Goal: Transaction & Acquisition: Download file/media

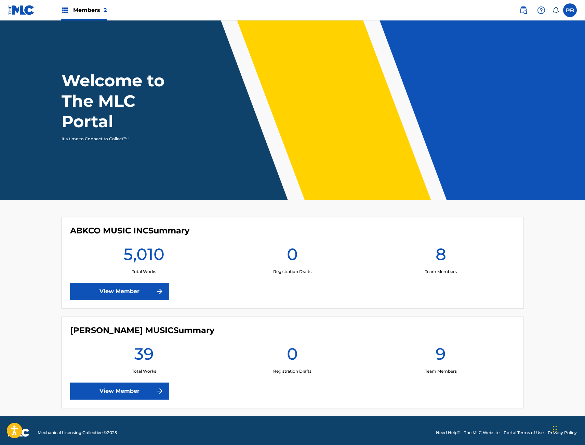
click at [96, 293] on link "View Member" at bounding box center [119, 291] width 99 height 17
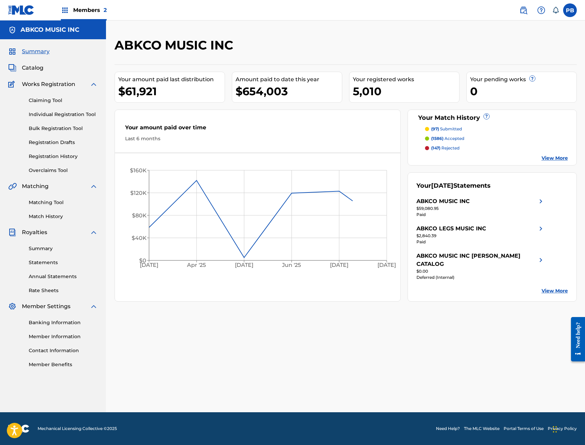
click at [49, 261] on link "Statements" at bounding box center [63, 262] width 69 height 7
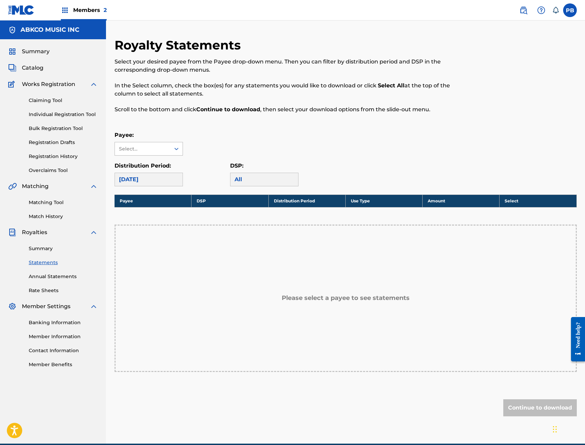
click at [156, 149] on div "Select..." at bounding box center [142, 149] width 46 height 7
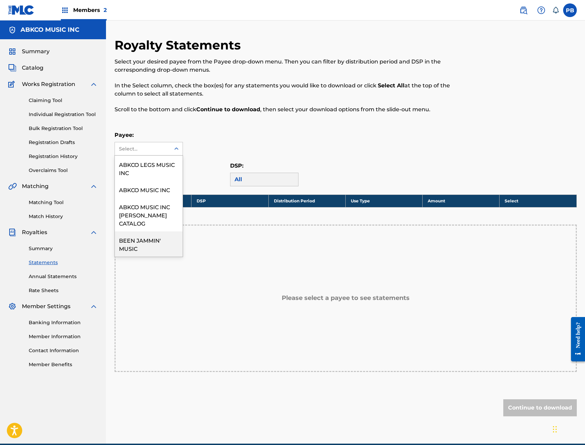
click at [157, 243] on div "BEEN JAMMIN' MUSIC" at bounding box center [149, 244] width 68 height 25
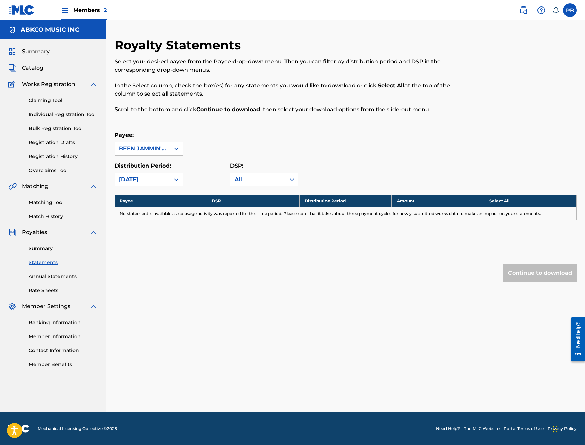
click at [171, 179] on div at bounding box center [176, 180] width 12 height 12
click at [156, 209] on div "[DATE]" at bounding box center [149, 212] width 68 height 17
click at [153, 180] on div "[DATE]" at bounding box center [142, 180] width 47 height 8
click at [146, 231] on div "[DATE]" at bounding box center [149, 229] width 68 height 17
click at [154, 179] on div "[DATE]" at bounding box center [142, 180] width 47 height 8
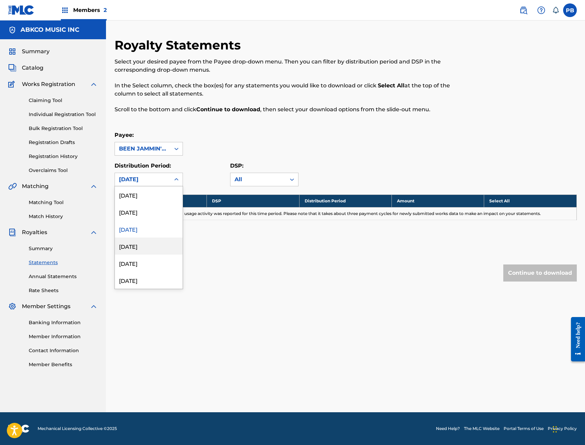
click at [155, 253] on div "[DATE]" at bounding box center [149, 246] width 68 height 17
click at [124, 174] on div "[DATE]" at bounding box center [142, 179] width 55 height 13
click at [154, 260] on div "[DATE]" at bounding box center [149, 263] width 68 height 17
click at [156, 183] on div "[DATE]" at bounding box center [142, 180] width 47 height 8
click at [150, 275] on div "[DATE]" at bounding box center [149, 280] width 68 height 17
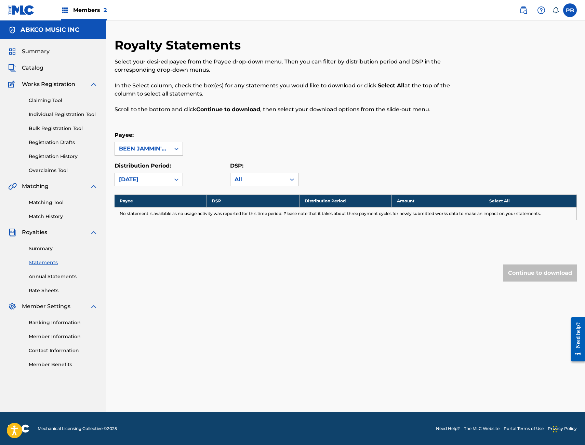
click at [151, 171] on div "Distribution Period: [DATE]" at bounding box center [148, 174] width 68 height 25
click at [150, 172] on div "Distribution Period: [DATE]" at bounding box center [148, 174] width 68 height 25
click at [150, 176] on div "[DATE]" at bounding box center [142, 180] width 47 height 8
click at [154, 265] on div "[DATE]" at bounding box center [149, 263] width 68 height 17
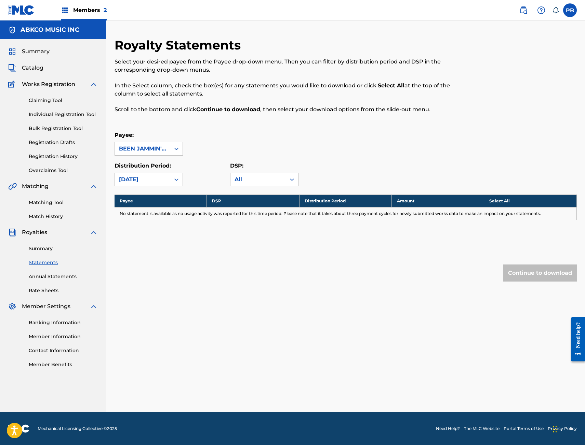
click at [151, 186] on div "[DATE]" at bounding box center [148, 180] width 68 height 14
click at [146, 244] on div "[DATE]" at bounding box center [149, 246] width 68 height 17
click at [150, 178] on div "[DATE]" at bounding box center [142, 180] width 47 height 8
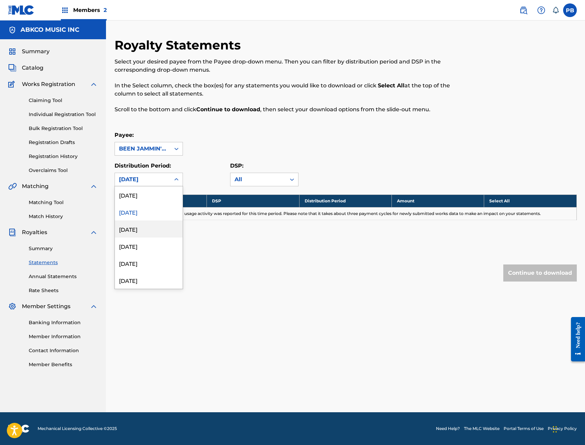
click at [151, 226] on div "[DATE]" at bounding box center [149, 229] width 68 height 17
click at [149, 178] on div "[DATE]" at bounding box center [142, 180] width 47 height 8
click at [153, 277] on div "[DATE]" at bounding box center [149, 280] width 68 height 17
click at [154, 177] on div "[DATE]" at bounding box center [142, 180] width 47 height 8
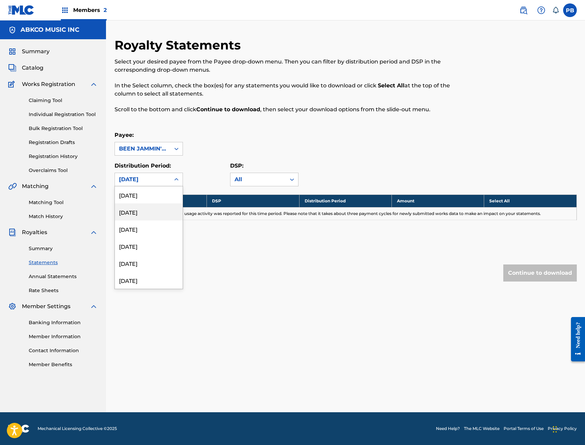
scroll to position [137, 0]
click at [141, 234] on div "[DATE]" at bounding box center [149, 229] width 68 height 17
click at [149, 179] on div "[DATE]" at bounding box center [142, 180] width 47 height 8
click at [161, 250] on div "[DATE]" at bounding box center [149, 246] width 68 height 17
click at [166, 178] on div "[DATE]" at bounding box center [142, 179] width 55 height 13
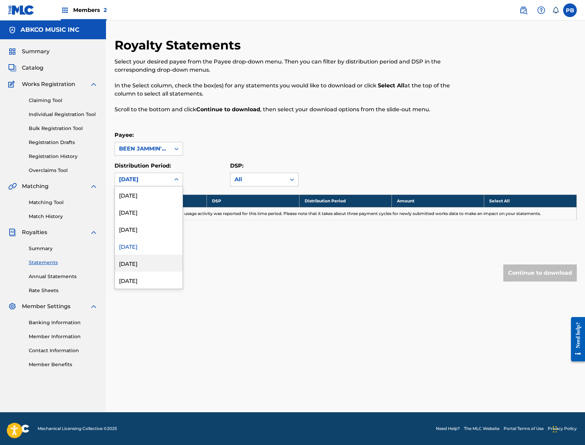
click at [146, 263] on div "[DATE]" at bounding box center [149, 263] width 68 height 17
click at [151, 183] on div "[DATE]" at bounding box center [142, 180] width 47 height 8
click at [149, 215] on div "[DATE]" at bounding box center [149, 212] width 68 height 17
click at [155, 175] on div "[DATE]" at bounding box center [142, 179] width 55 height 13
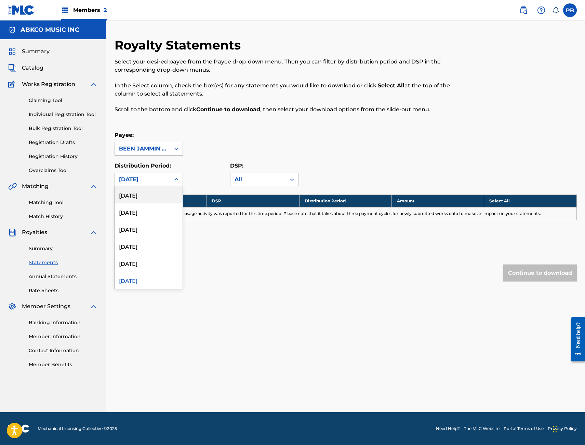
scroll to position [171, 0]
click at [140, 261] on div "[DATE]" at bounding box center [149, 263] width 68 height 17
click at [147, 178] on div "[DATE]" at bounding box center [142, 180] width 47 height 8
click at [142, 207] on div "[DATE]" at bounding box center [149, 212] width 68 height 17
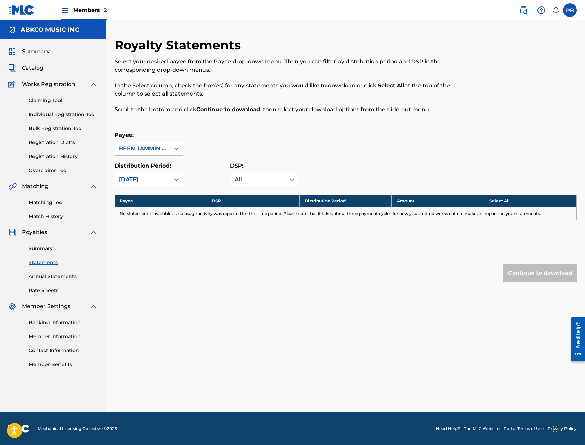
click at [148, 180] on div "[DATE]" at bounding box center [142, 180] width 47 height 8
click at [134, 263] on div "[DATE]" at bounding box center [149, 263] width 68 height 17
click at [143, 182] on div "[DATE]" at bounding box center [142, 180] width 47 height 8
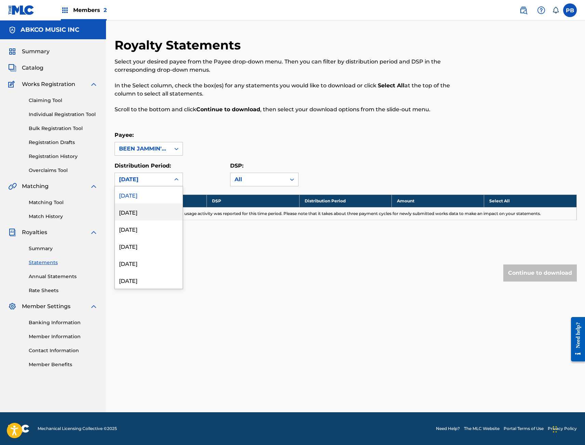
click at [149, 215] on div "[DATE]" at bounding box center [149, 212] width 68 height 17
click at [154, 181] on div "[DATE]" at bounding box center [142, 180] width 47 height 8
click at [137, 227] on div "[DATE]" at bounding box center [149, 229] width 68 height 17
click at [145, 182] on div "[DATE]" at bounding box center [142, 180] width 47 height 8
click at [139, 245] on div "[DATE]" at bounding box center [149, 246] width 68 height 17
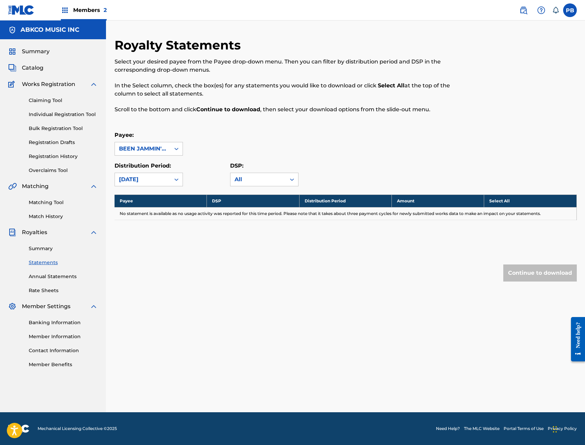
click at [137, 183] on div "[DATE]" at bounding box center [142, 180] width 47 height 8
click at [137, 267] on div "[DATE]" at bounding box center [149, 263] width 68 height 17
click at [159, 182] on div "[DATE]" at bounding box center [142, 180] width 47 height 8
click at [160, 215] on div "[DATE]" at bounding box center [149, 212] width 68 height 17
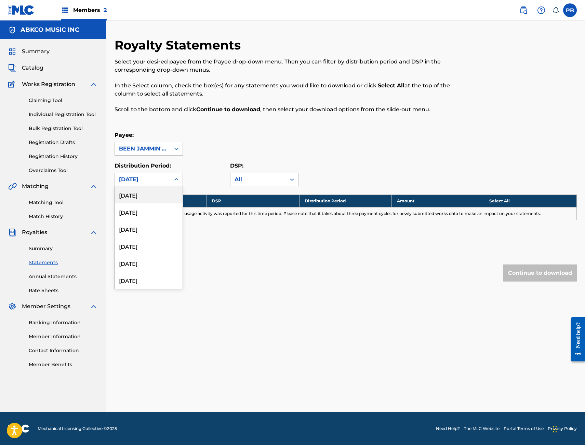
click at [166, 178] on div "[DATE]" at bounding box center [142, 179] width 55 height 13
click at [148, 230] on div "[DATE]" at bounding box center [149, 229] width 68 height 17
click at [151, 185] on div "[DATE]" at bounding box center [142, 179] width 55 height 13
click at [154, 243] on div "[DATE]" at bounding box center [149, 246] width 68 height 17
click at [159, 182] on div "[DATE]" at bounding box center [142, 180] width 47 height 8
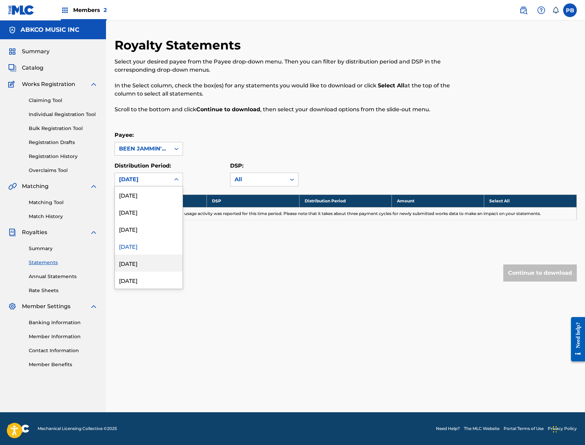
click at [136, 263] on div "[DATE]" at bounding box center [149, 263] width 68 height 17
click at [154, 181] on div "[DATE]" at bounding box center [142, 180] width 47 height 8
click at [149, 217] on div "[DATE]" at bounding box center [149, 212] width 68 height 17
click at [150, 184] on div "[DATE]" at bounding box center [142, 179] width 55 height 13
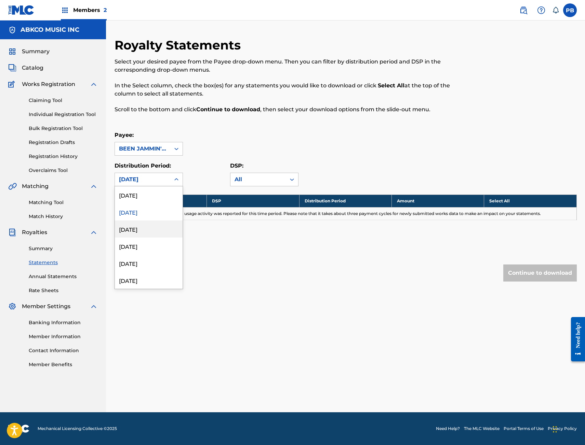
click at [146, 226] on div "[DATE]" at bounding box center [149, 229] width 68 height 17
click at [152, 182] on div "[DATE]" at bounding box center [142, 180] width 47 height 8
click at [148, 274] on div "[DATE]" at bounding box center [149, 280] width 68 height 17
click at [142, 180] on div "[DATE]" at bounding box center [142, 180] width 47 height 8
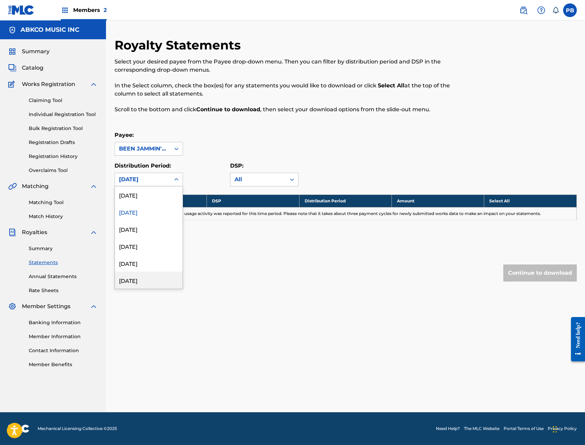
scroll to position [410, 0]
click at [140, 271] on div "[DATE]" at bounding box center [149, 263] width 68 height 17
click at [145, 178] on div "[DATE]" at bounding box center [142, 180] width 47 height 8
click at [155, 247] on div "[DATE]" at bounding box center [149, 246] width 68 height 17
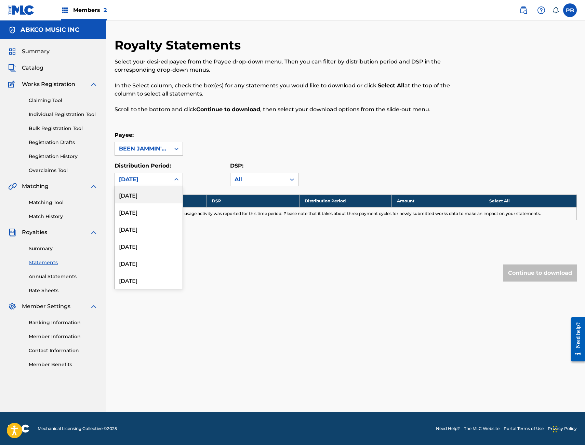
click at [150, 182] on div "[DATE]" at bounding box center [142, 180] width 47 height 8
click at [149, 231] on div "[DATE]" at bounding box center [149, 229] width 68 height 17
click at [151, 177] on div "[DATE]" at bounding box center [142, 180] width 47 height 8
click at [145, 243] on div "[DATE]" at bounding box center [149, 246] width 68 height 17
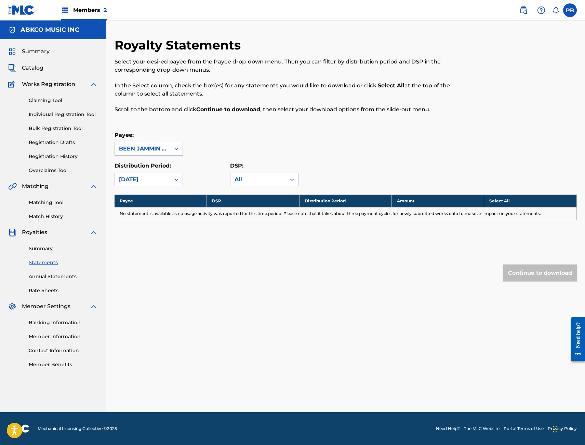
click at [164, 177] on div "[DATE]" at bounding box center [142, 180] width 47 height 8
click at [159, 232] on div "[DATE]" at bounding box center [149, 229] width 68 height 17
click at [153, 175] on div "[DATE]" at bounding box center [142, 179] width 55 height 13
click at [151, 251] on div "[DATE]" at bounding box center [149, 246] width 68 height 17
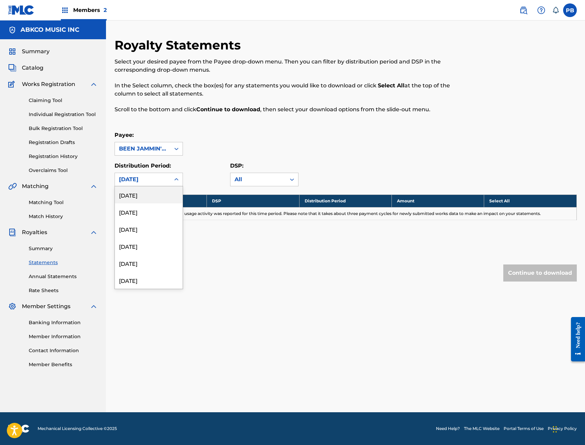
click at [148, 180] on div "[DATE]" at bounding box center [142, 180] width 47 height 8
click at [150, 229] on div "[DATE]" at bounding box center [149, 229] width 68 height 17
click at [157, 181] on div "[DATE]" at bounding box center [142, 180] width 47 height 8
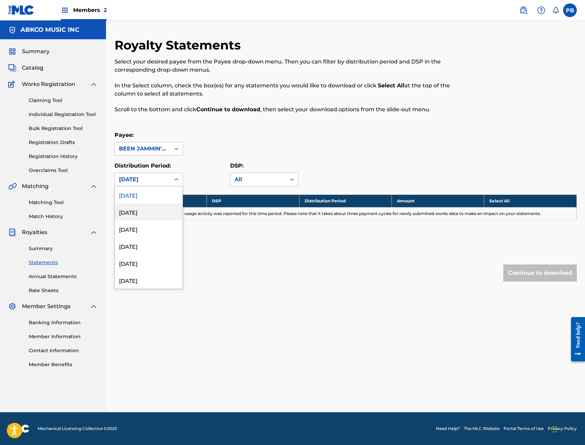
click at [152, 216] on div "[DATE]" at bounding box center [149, 212] width 68 height 17
click at [168, 182] on div "[DATE]" at bounding box center [142, 179] width 55 height 13
click at [153, 229] on div "[DATE]" at bounding box center [149, 229] width 68 height 17
click at [164, 181] on div "[DATE]" at bounding box center [142, 180] width 47 height 8
click at [147, 244] on div "[DATE]" at bounding box center [149, 246] width 68 height 17
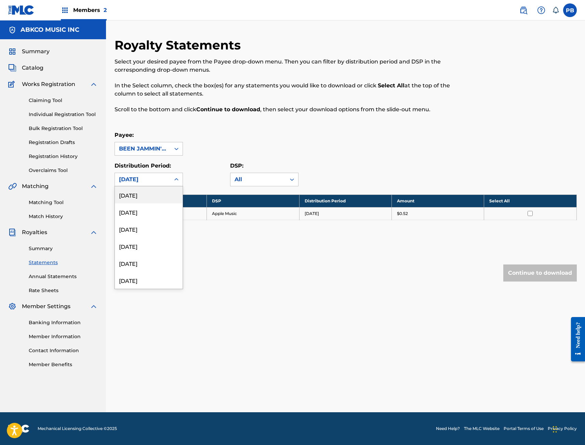
click at [149, 183] on div "[DATE]" at bounding box center [142, 180] width 47 height 8
click at [149, 231] on div "[DATE]" at bounding box center [149, 229] width 68 height 17
click at [155, 181] on div "[DATE]" at bounding box center [142, 180] width 47 height 8
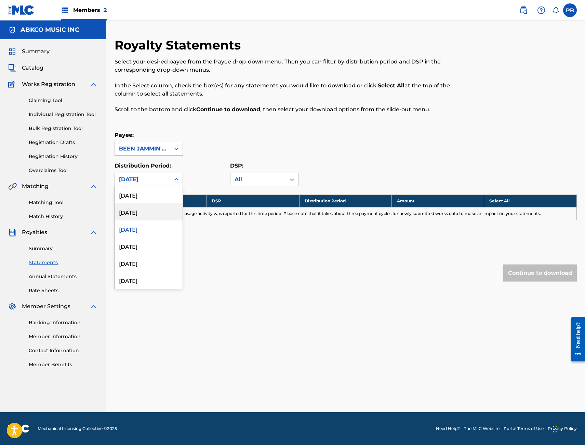
click at [142, 209] on div "[DATE]" at bounding box center [149, 212] width 68 height 17
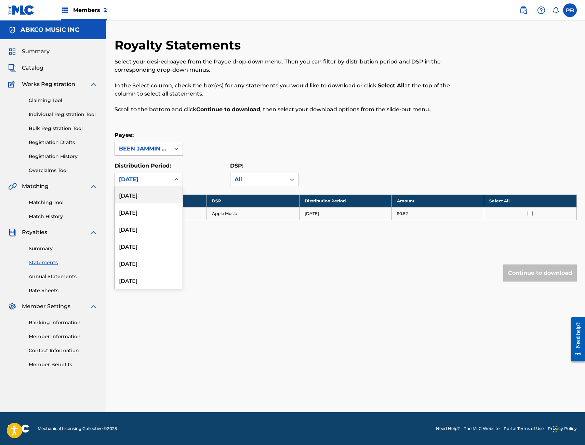
click at [162, 180] on div "[DATE]" at bounding box center [142, 180] width 47 height 8
click at [155, 228] on div "[DATE]" at bounding box center [149, 229] width 68 height 17
click at [156, 179] on div "[DATE]" at bounding box center [142, 180] width 47 height 8
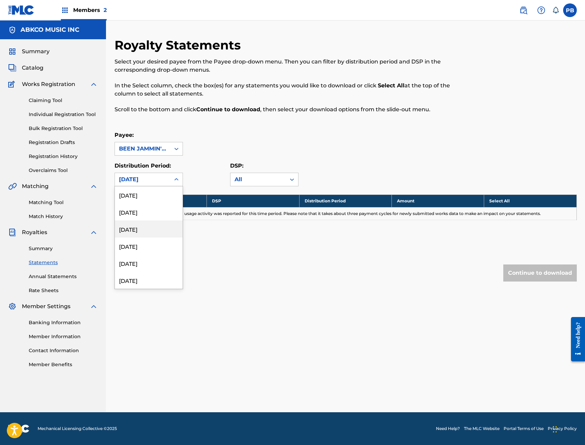
scroll to position [581, 0]
click at [140, 279] on div "[DATE]" at bounding box center [149, 280] width 68 height 17
click at [147, 183] on div "[DATE]" at bounding box center [142, 180] width 47 height 8
click at [150, 227] on div "[DATE]" at bounding box center [149, 229] width 68 height 17
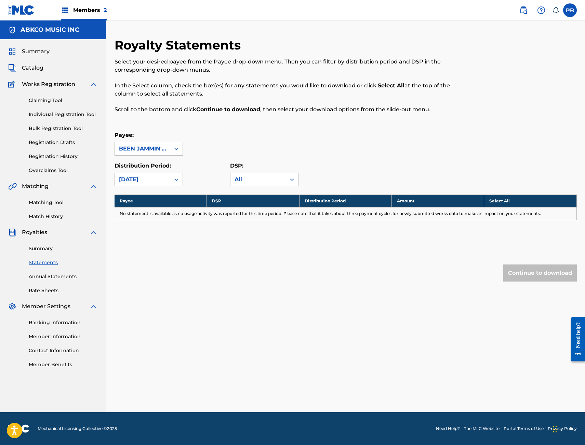
click at [154, 177] on div "[DATE]" at bounding box center [142, 180] width 47 height 8
click at [154, 280] on div "[DATE]" at bounding box center [149, 280] width 68 height 17
click at [156, 174] on div "[DATE]" at bounding box center [142, 179] width 55 height 13
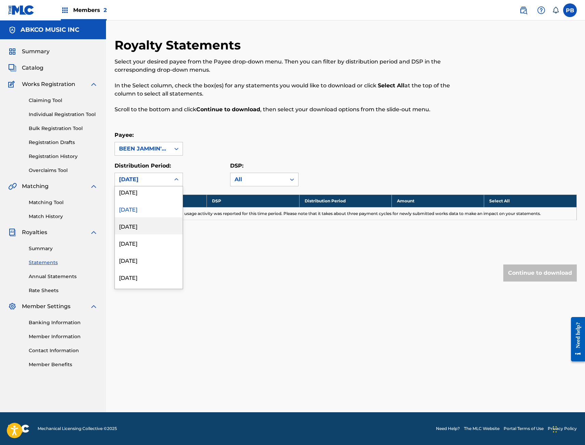
click at [161, 230] on div "[DATE]" at bounding box center [149, 226] width 68 height 17
click at [168, 176] on div "[DATE]" at bounding box center [142, 179] width 55 height 13
click at [168, 231] on div "[DATE]" at bounding box center [149, 236] width 68 height 17
click at [176, 184] on div at bounding box center [176, 180] width 12 height 12
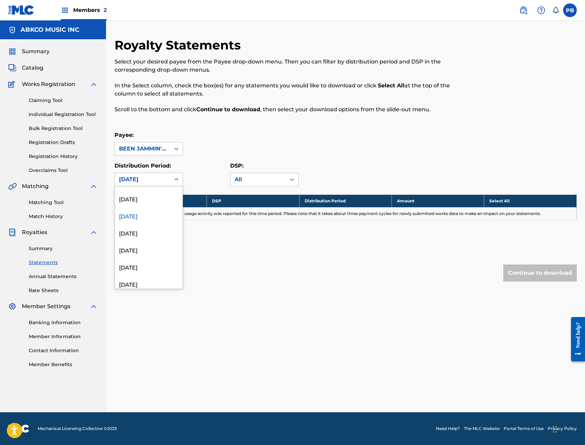
scroll to position [700, 0]
click at [161, 247] on div "[DATE]" at bounding box center [149, 246] width 68 height 17
click at [178, 183] on div at bounding box center [176, 180] width 12 height 12
click at [160, 224] on div "[DATE]" at bounding box center [149, 219] width 68 height 17
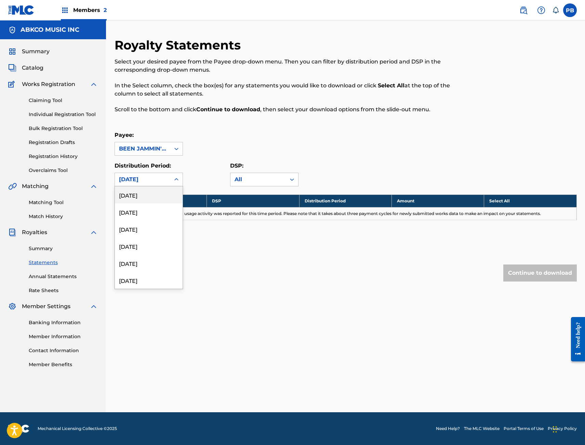
click at [171, 181] on div at bounding box center [176, 180] width 12 height 12
click at [170, 267] on div "[DATE]" at bounding box center [149, 263] width 68 height 17
click at [174, 182] on icon at bounding box center [176, 179] width 7 height 7
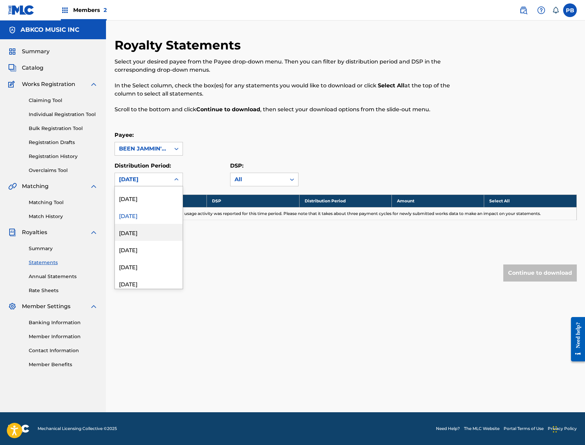
click at [169, 236] on div "[DATE]" at bounding box center [149, 232] width 68 height 17
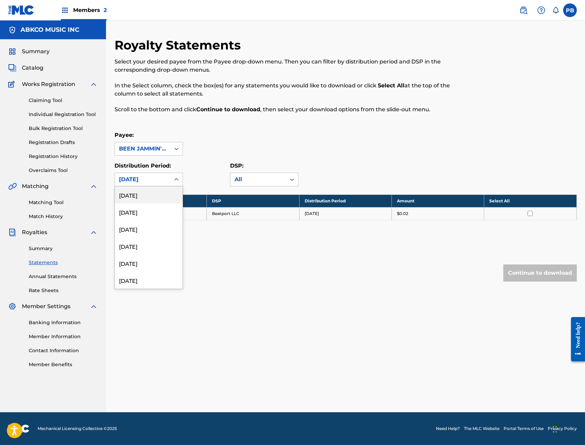
click at [177, 185] on div at bounding box center [176, 180] width 12 height 12
click at [163, 211] on div "[DATE]" at bounding box center [149, 212] width 68 height 17
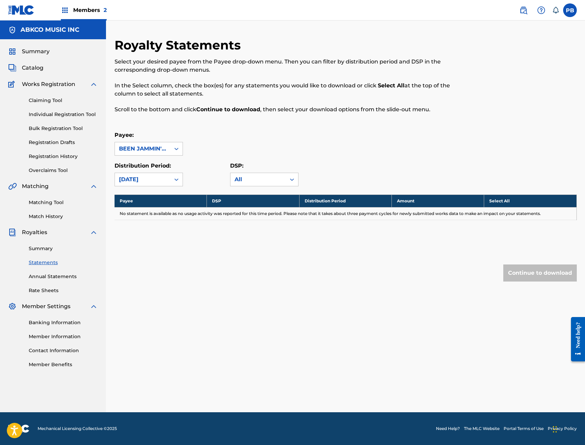
click at [177, 176] on div at bounding box center [176, 180] width 12 height 12
click at [153, 230] on div "[DATE]" at bounding box center [149, 229] width 68 height 17
click at [178, 185] on div at bounding box center [176, 180] width 12 height 12
click at [129, 246] on div "[DATE]" at bounding box center [149, 246] width 68 height 17
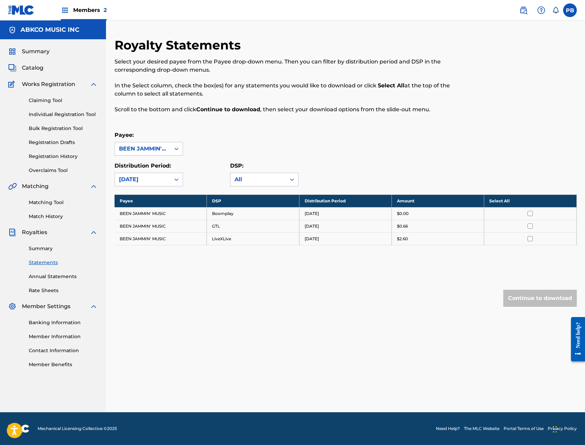
click at [179, 180] on icon at bounding box center [176, 179] width 7 height 7
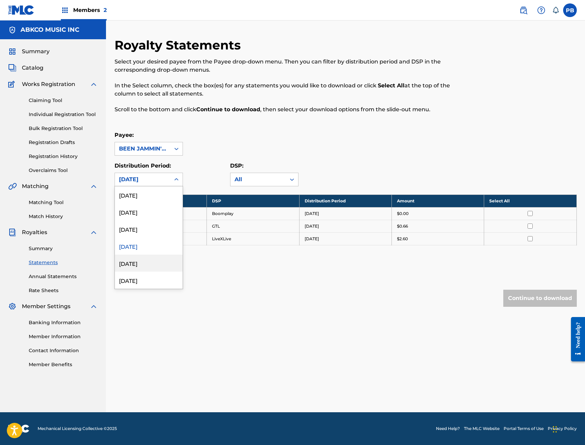
click at [150, 263] on div "[DATE]" at bounding box center [149, 263] width 68 height 17
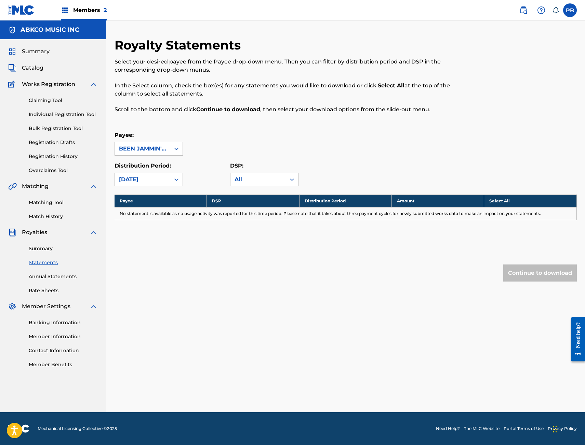
click at [177, 176] on icon at bounding box center [176, 179] width 7 height 7
click at [154, 277] on div "[DATE]" at bounding box center [149, 280] width 68 height 17
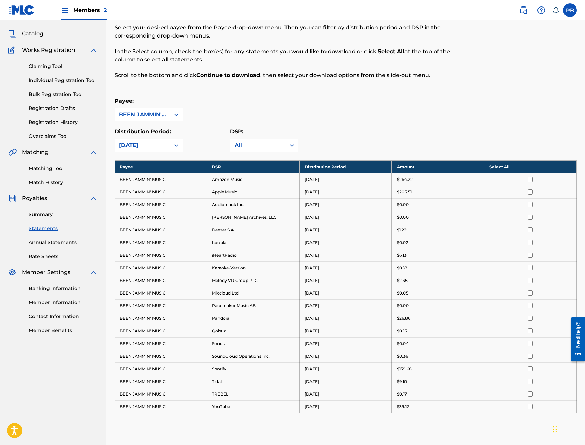
scroll to position [0, 0]
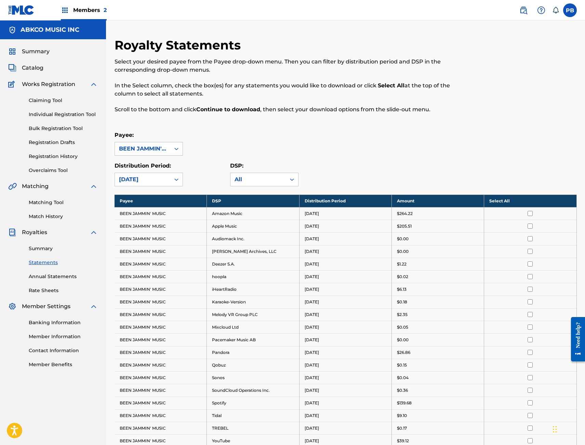
click at [52, 251] on link "Summary" at bounding box center [63, 248] width 69 height 7
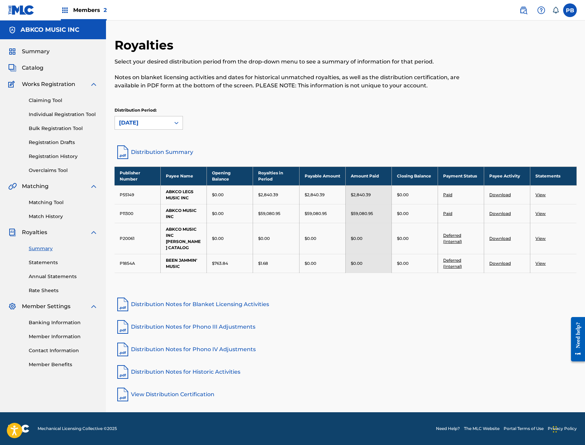
click at [45, 272] on div "Summary Statements Annual Statements Rate Sheets" at bounding box center [53, 266] width 90 height 58
click at [44, 283] on div "Summary Statements Annual Statements Rate Sheets" at bounding box center [53, 266] width 90 height 58
click at [46, 273] on div "Summary Statements Annual Statements Rate Sheets" at bounding box center [53, 266] width 90 height 58
click at [44, 280] on div "Summary Statements Annual Statements Rate Sheets" at bounding box center [53, 266] width 90 height 58
click at [44, 279] on link "Annual Statements" at bounding box center [63, 276] width 69 height 7
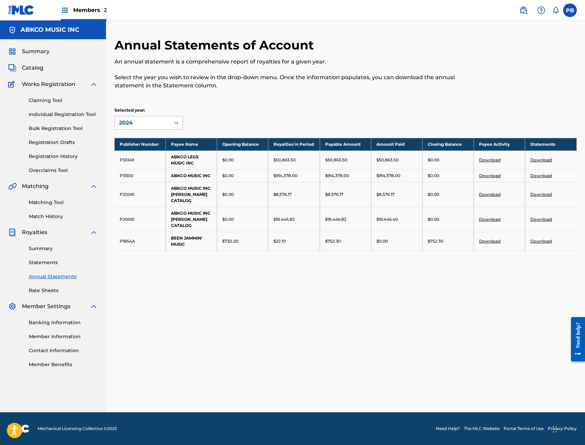
click at [145, 122] on div "2024" at bounding box center [142, 123] width 47 height 8
click at [137, 190] on div "2021" at bounding box center [149, 189] width 68 height 17
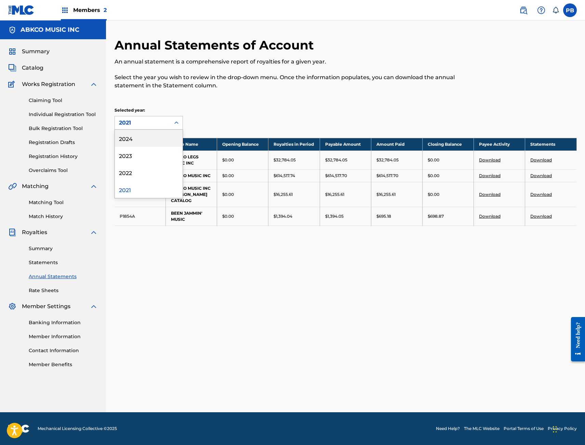
click at [163, 123] on div "2021" at bounding box center [142, 123] width 47 height 8
click at [152, 176] on div "2022" at bounding box center [149, 172] width 68 height 17
click at [152, 119] on div "2022" at bounding box center [142, 123] width 47 height 8
click at [138, 160] on div "2023" at bounding box center [149, 155] width 68 height 17
click at [146, 123] on div "2023" at bounding box center [142, 123] width 47 height 8
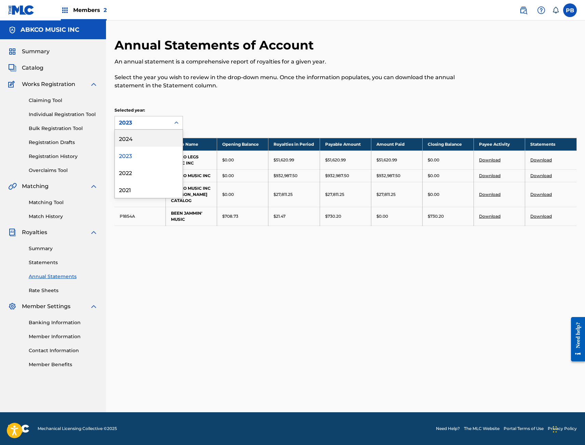
click at [146, 144] on div "2024" at bounding box center [149, 138] width 68 height 17
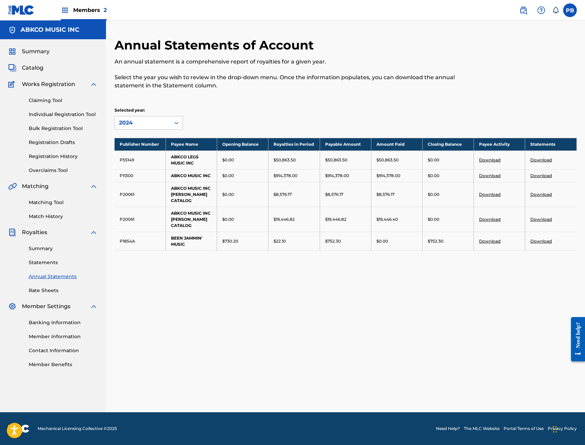
click at [146, 119] on div "2024" at bounding box center [142, 122] width 55 height 13
click at [237, 112] on div "Selected year: 2024" at bounding box center [345, 118] width 462 height 23
click at [538, 244] on link "Download" at bounding box center [541, 241] width 22 height 5
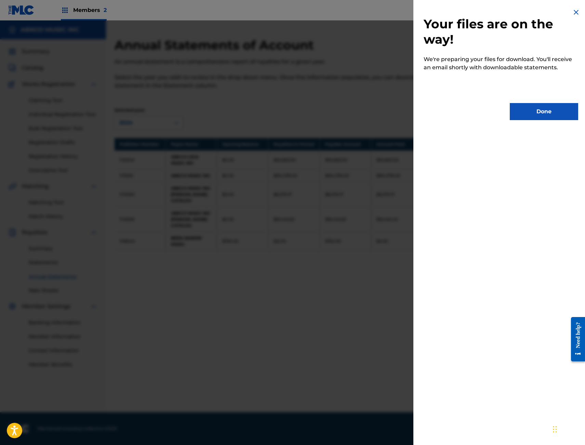
click at [528, 112] on button "Done" at bounding box center [543, 111] width 68 height 17
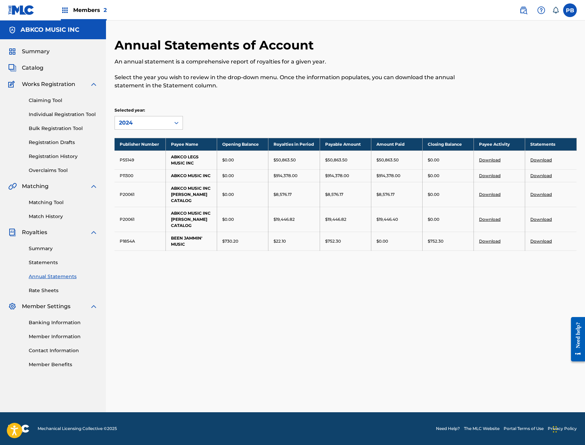
click at [49, 261] on link "Statements" at bounding box center [63, 262] width 69 height 7
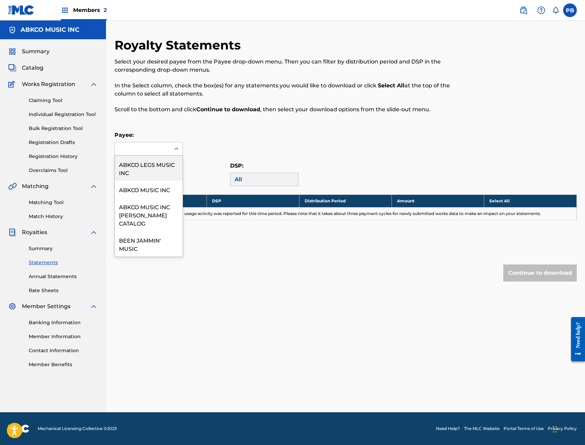
click at [162, 149] on div at bounding box center [142, 148] width 55 height 13
click at [159, 238] on div "BEEN JAMMIN' MUSIC" at bounding box center [149, 244] width 68 height 25
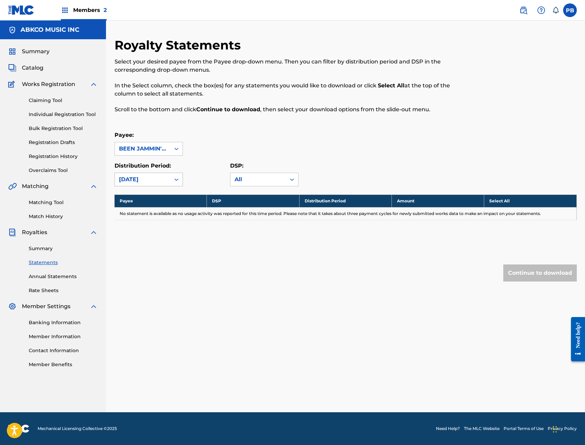
click at [157, 180] on div "[DATE]" at bounding box center [142, 180] width 47 height 8
click at [150, 209] on div "[DATE]" at bounding box center [149, 212] width 68 height 17
click at [158, 181] on div "[DATE]" at bounding box center [142, 180] width 47 height 8
click at [163, 269] on div "[DATE]" at bounding box center [149, 263] width 68 height 17
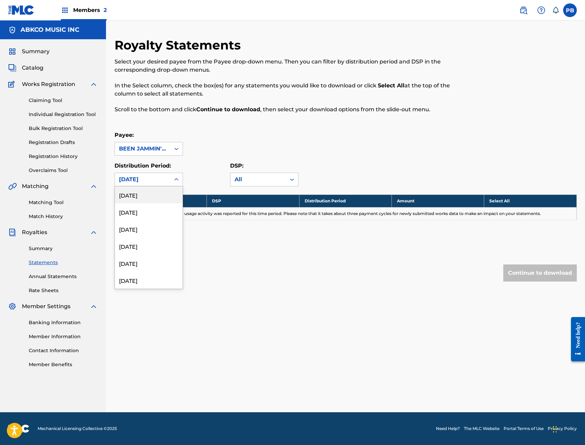
click at [160, 177] on div "[DATE]" at bounding box center [142, 180] width 47 height 8
click at [162, 240] on div "[DATE]" at bounding box center [149, 246] width 68 height 17
click at [171, 179] on div at bounding box center [176, 180] width 12 height 12
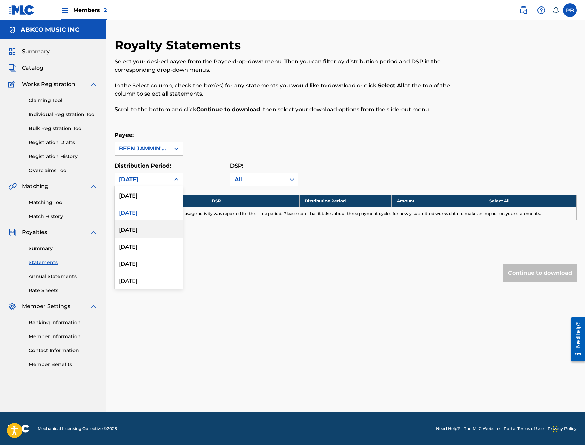
click at [154, 230] on div "[DATE]" at bounding box center [149, 229] width 68 height 17
click at [160, 177] on div "[DATE]" at bounding box center [142, 180] width 47 height 8
click at [142, 251] on div "[DATE]" at bounding box center [149, 246] width 68 height 17
click at [159, 180] on div "[DATE]" at bounding box center [142, 180] width 47 height 8
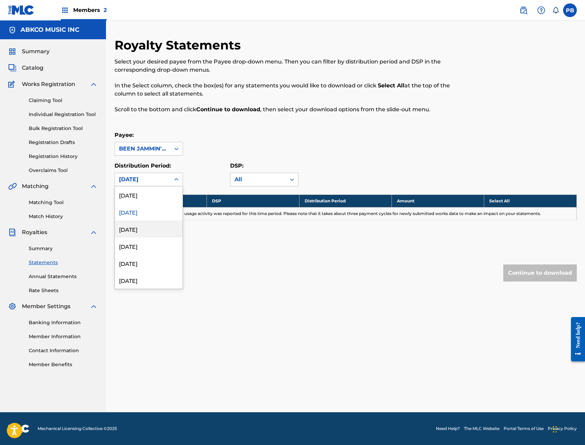
click at [156, 230] on div "[DATE]" at bounding box center [149, 229] width 68 height 17
click at [166, 180] on div "[DATE]" at bounding box center [142, 179] width 55 height 13
click at [157, 218] on div "[DATE]" at bounding box center [149, 212] width 68 height 17
click at [171, 180] on div at bounding box center [176, 180] width 12 height 12
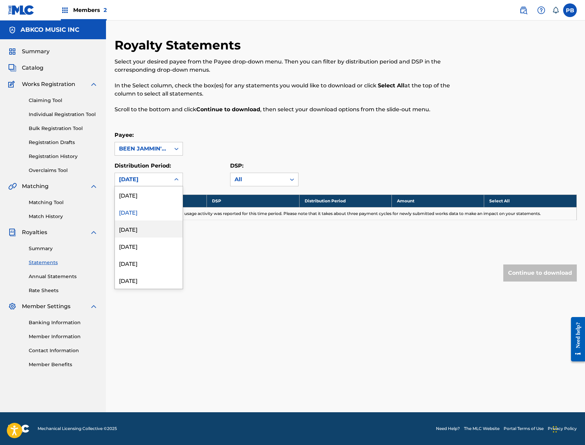
click at [151, 230] on div "[DATE]" at bounding box center [149, 229] width 68 height 17
click at [46, 247] on link "Summary" at bounding box center [63, 248] width 69 height 7
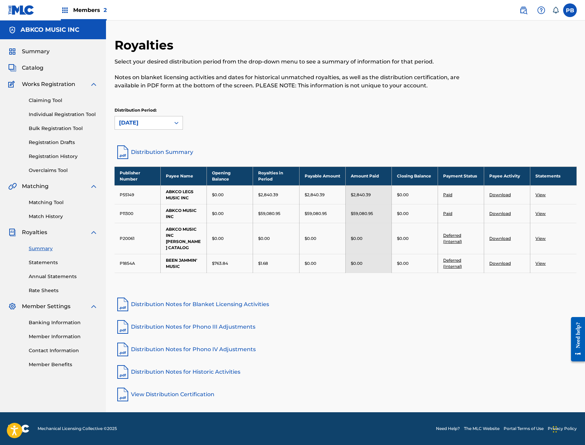
click at [454, 261] on link "Deferred (Internal)" at bounding box center [452, 263] width 19 height 11
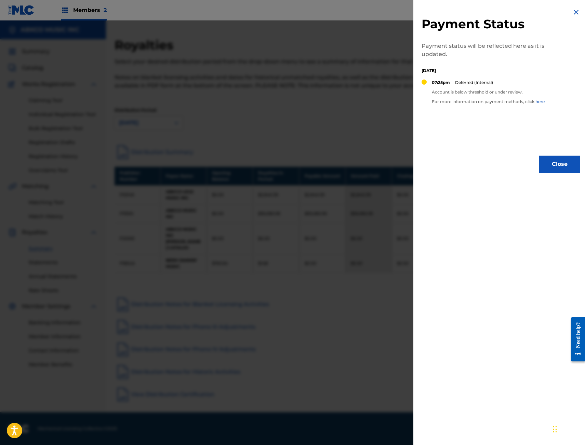
click at [573, 9] on img at bounding box center [576, 12] width 8 height 8
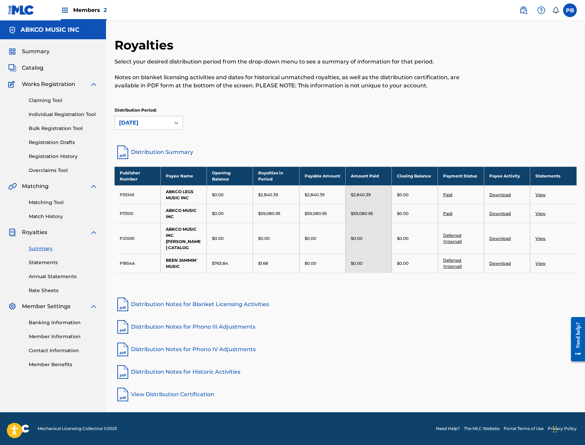
click at [539, 264] on link "View" at bounding box center [540, 263] width 10 height 5
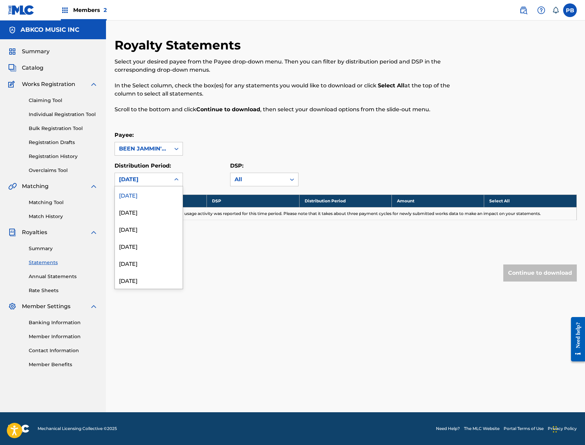
click at [155, 177] on div "[DATE]" at bounding box center [142, 180] width 47 height 8
click at [145, 205] on div "[DATE]" at bounding box center [149, 212] width 68 height 17
click at [29, 275] on link "Annual Statements" at bounding box center [63, 276] width 69 height 7
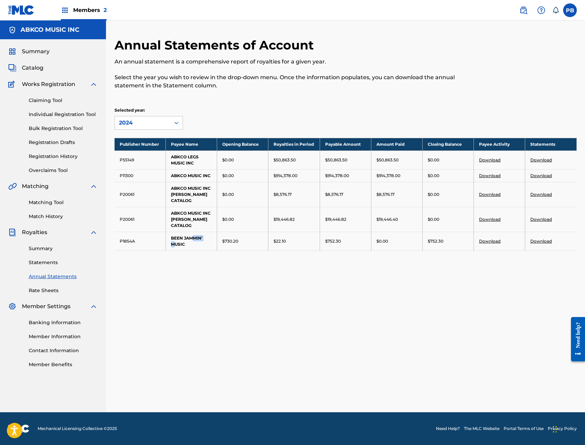
drag, startPoint x: 173, startPoint y: 256, endPoint x: 193, endPoint y: 250, distance: 21.2
click at [193, 250] on td "BEEN JAMMIN' MUSIC" at bounding box center [191, 241] width 51 height 19
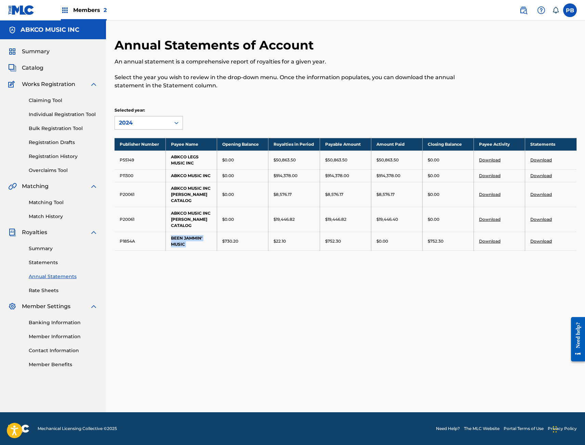
click at [191, 251] on td "BEEN JAMMIN' MUSIC" at bounding box center [191, 241] width 51 height 19
click at [34, 260] on link "Statements" at bounding box center [63, 262] width 69 height 7
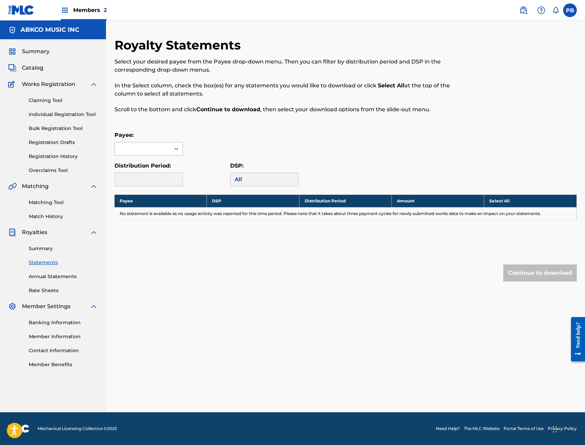
click at [163, 149] on div at bounding box center [142, 148] width 55 height 13
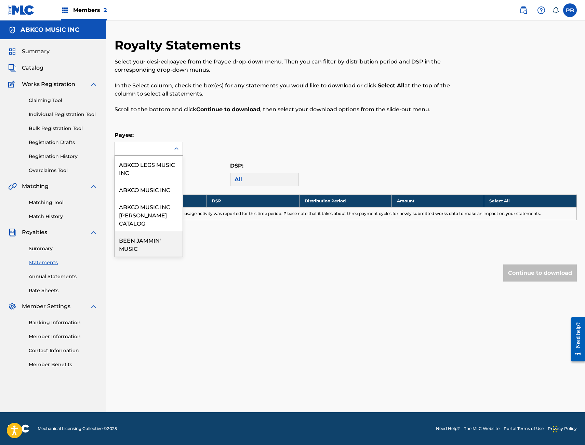
click at [148, 252] on div "BEEN JAMMIN' MUSIC" at bounding box center [149, 244] width 68 height 25
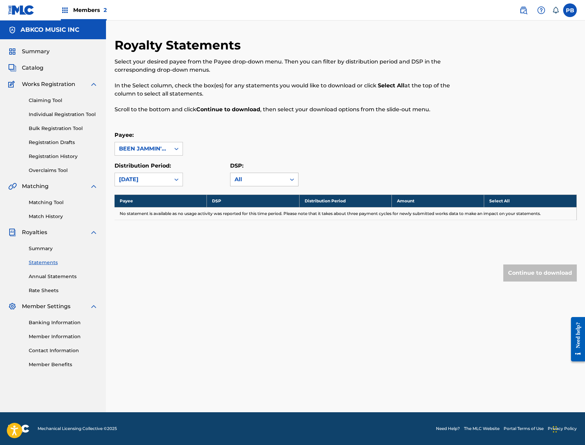
click at [271, 180] on div "All" at bounding box center [257, 180] width 47 height 8
click at [166, 175] on div "[DATE]" at bounding box center [142, 179] width 55 height 13
click at [138, 209] on div "[DATE]" at bounding box center [149, 212] width 68 height 17
click at [150, 178] on div "[DATE]" at bounding box center [142, 180] width 47 height 8
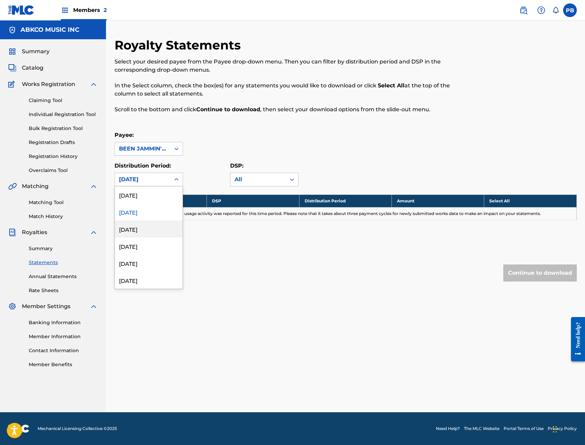
click at [140, 229] on div "[DATE]" at bounding box center [149, 229] width 68 height 17
click at [178, 178] on icon at bounding box center [176, 179] width 7 height 7
click at [150, 247] on div "[DATE]" at bounding box center [149, 246] width 68 height 17
click at [165, 182] on div "[DATE]" at bounding box center [142, 180] width 47 height 8
click at [143, 265] on div "[DATE]" at bounding box center [149, 263] width 68 height 17
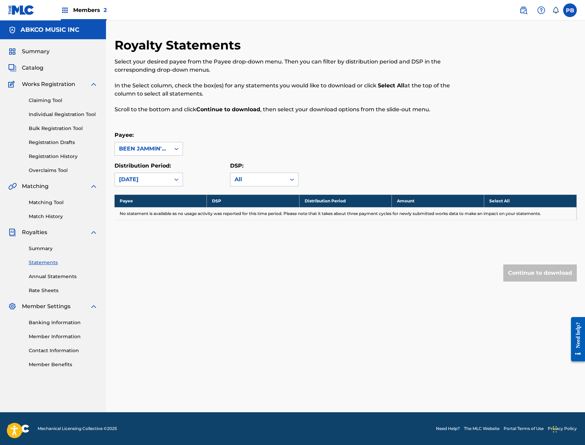
click at [156, 182] on div "[DATE]" at bounding box center [142, 180] width 47 height 8
click at [150, 243] on div "[DATE]" at bounding box center [149, 246] width 68 height 17
click at [160, 182] on div "[DATE]" at bounding box center [142, 180] width 47 height 8
click at [152, 268] on div "[DATE]" at bounding box center [149, 263] width 68 height 17
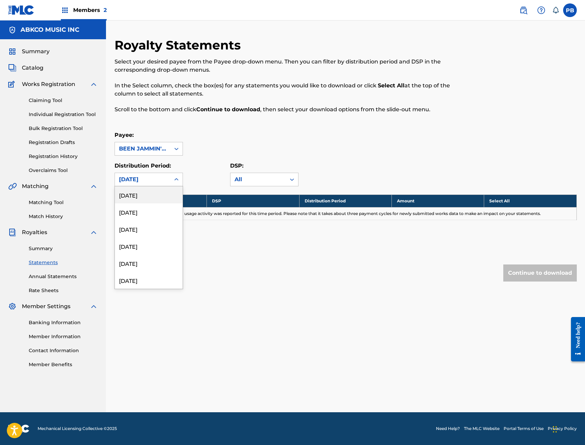
drag, startPoint x: 162, startPoint y: 178, endPoint x: 164, endPoint y: 181, distance: 3.8
click at [162, 178] on div "[DATE]" at bounding box center [142, 180] width 47 height 8
click at [158, 210] on div "[DATE]" at bounding box center [149, 212] width 68 height 17
click at [147, 182] on div "[DATE]" at bounding box center [142, 180] width 47 height 8
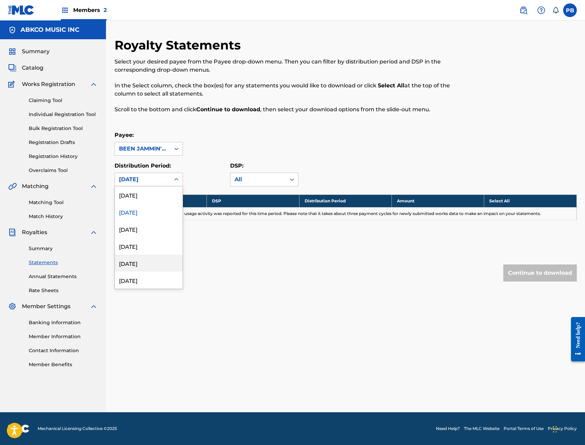
click at [140, 225] on div "[DATE]" at bounding box center [149, 229] width 68 height 17
click at [50, 248] on link "Summary" at bounding box center [63, 248] width 69 height 7
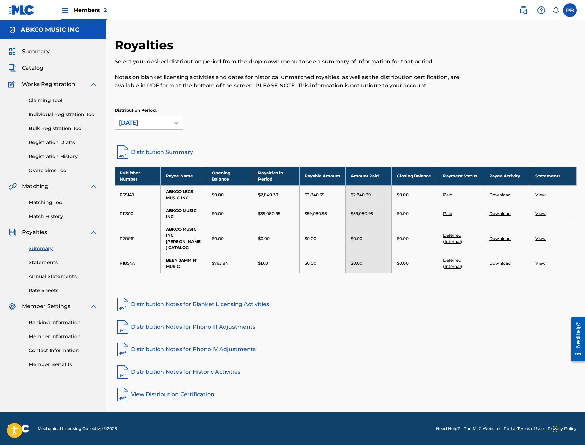
click at [496, 263] on link "Download" at bounding box center [500, 263] width 22 height 5
click at [541, 262] on link "View" at bounding box center [540, 263] width 10 height 5
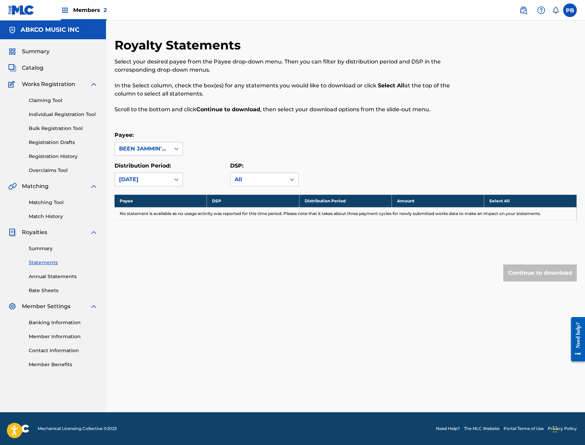
click at [45, 247] on link "Summary" at bounding box center [63, 248] width 69 height 7
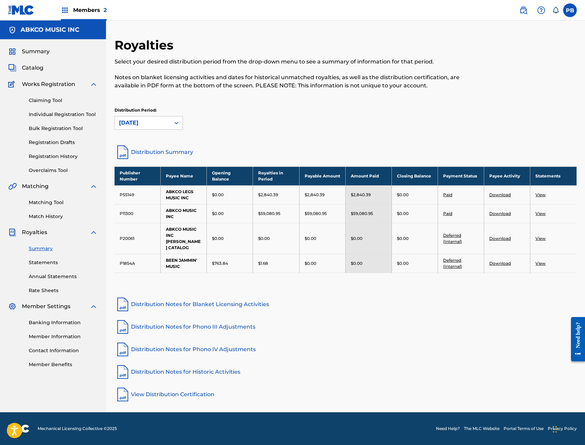
click at [40, 276] on link "Annual Statements" at bounding box center [63, 276] width 69 height 7
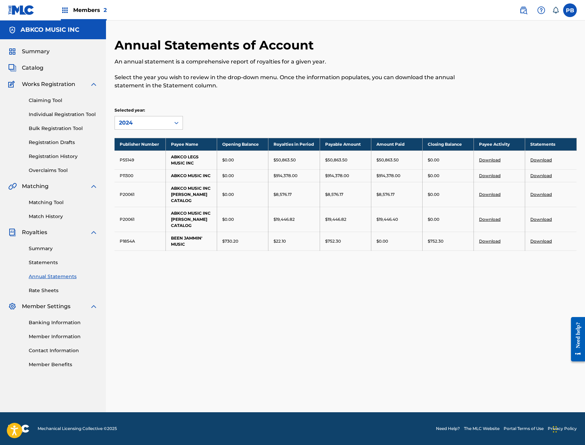
click at [492, 244] on link "Download" at bounding box center [490, 241] width 22 height 5
click at [29, 16] on link at bounding box center [21, 10] width 26 height 20
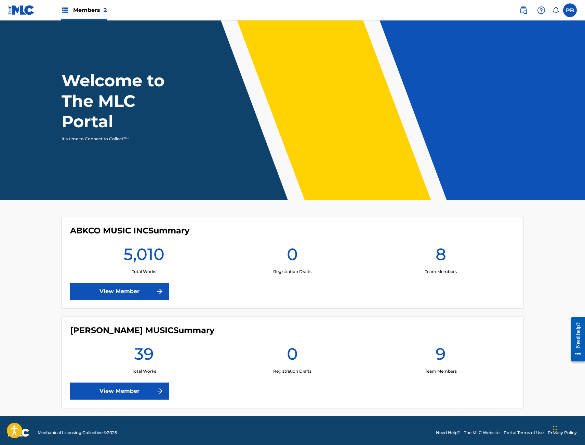
scroll to position [4, 0]
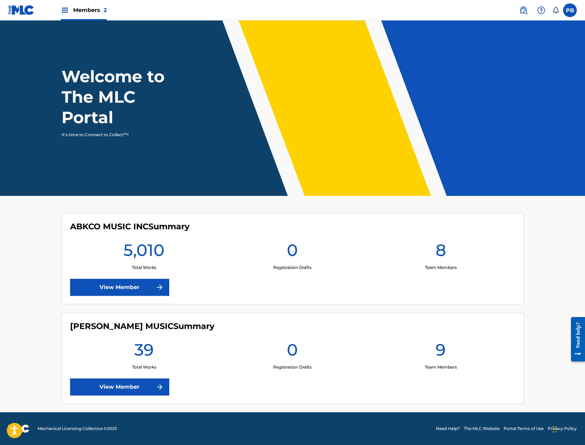
click at [134, 386] on link "View Member" at bounding box center [119, 387] width 99 height 17
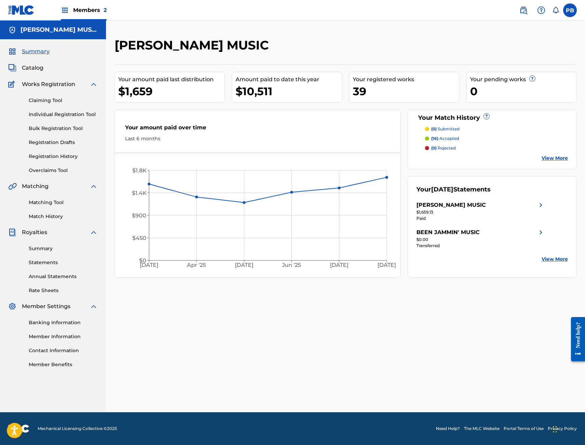
click at [46, 245] on div "Summary Statements Annual Statements Rate Sheets" at bounding box center [53, 266] width 90 height 58
click at [46, 246] on link "Summary" at bounding box center [63, 248] width 69 height 7
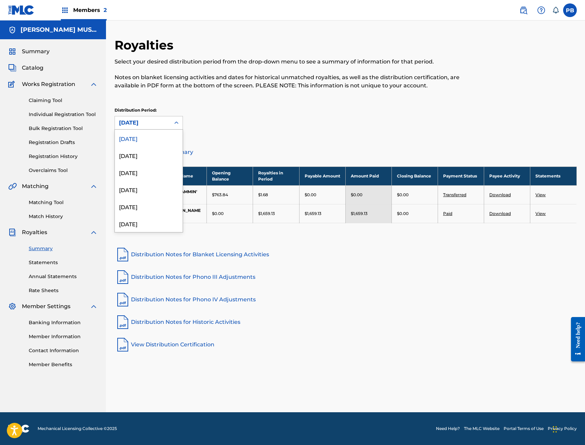
click at [148, 122] on div "[DATE]" at bounding box center [142, 123] width 47 height 8
click at [154, 150] on div "[DATE]" at bounding box center [149, 155] width 68 height 17
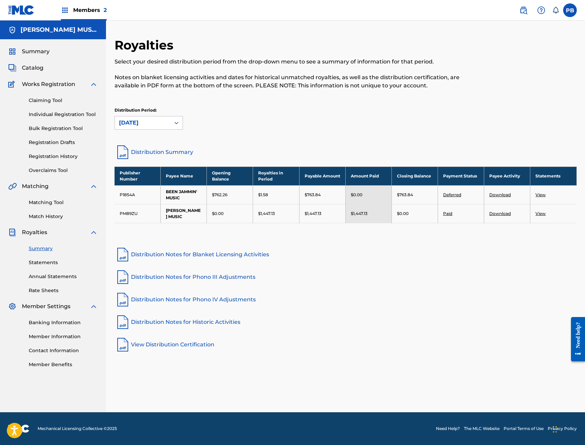
click at [538, 194] on link "View" at bounding box center [540, 194] width 10 height 5
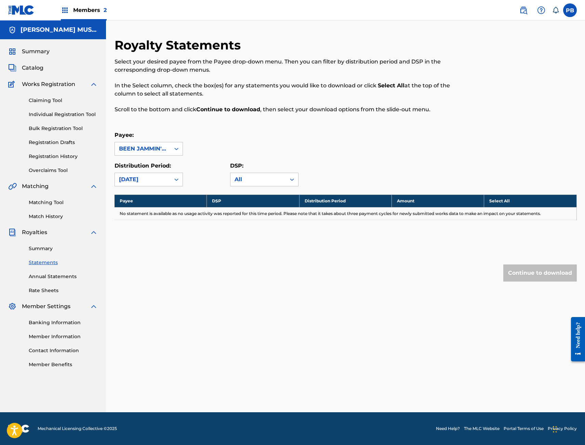
click at [38, 278] on link "Annual Statements" at bounding box center [63, 276] width 69 height 7
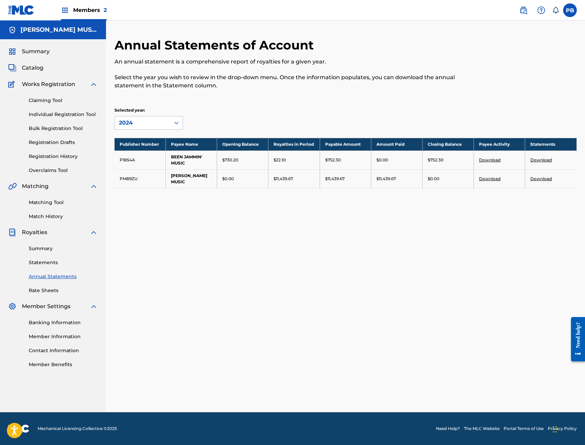
click at [538, 160] on link "Download" at bounding box center [541, 159] width 22 height 5
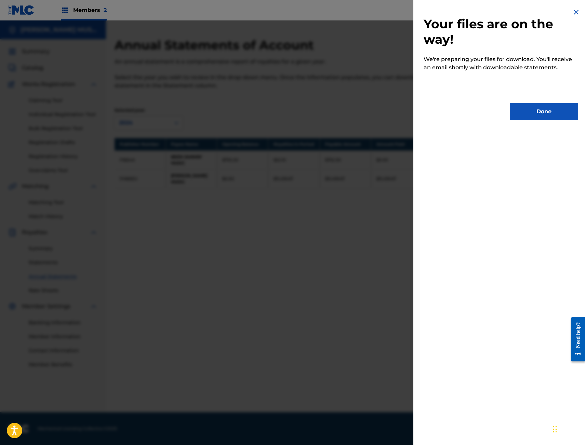
click at [522, 111] on button "Done" at bounding box center [543, 111] width 68 height 17
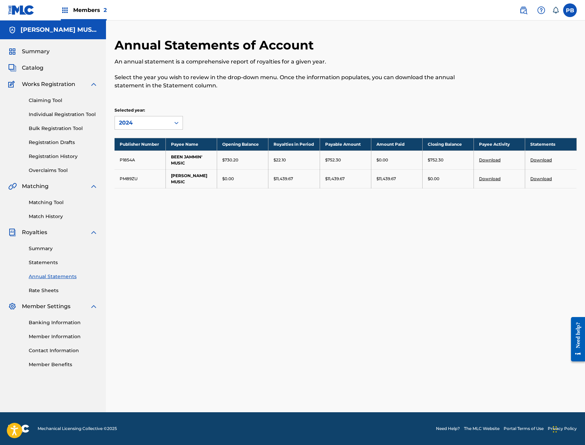
click at [138, 115] on div "Selected year: 2024" at bounding box center [148, 118] width 68 height 23
click at [137, 119] on div "2024" at bounding box center [142, 122] width 55 height 13
click at [124, 156] on div "2023" at bounding box center [149, 155] width 68 height 17
click at [544, 162] on link "Download" at bounding box center [541, 159] width 22 height 5
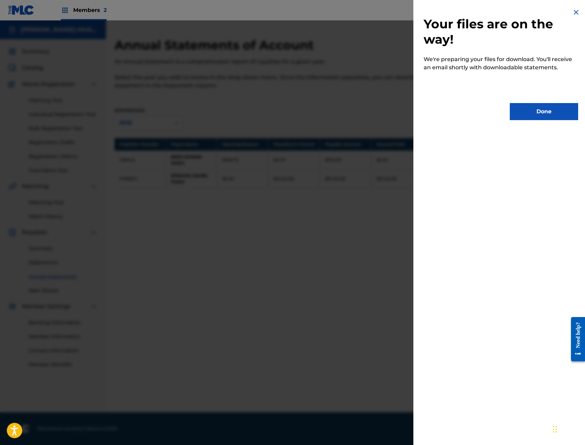
click at [548, 113] on button "Done" at bounding box center [543, 111] width 68 height 17
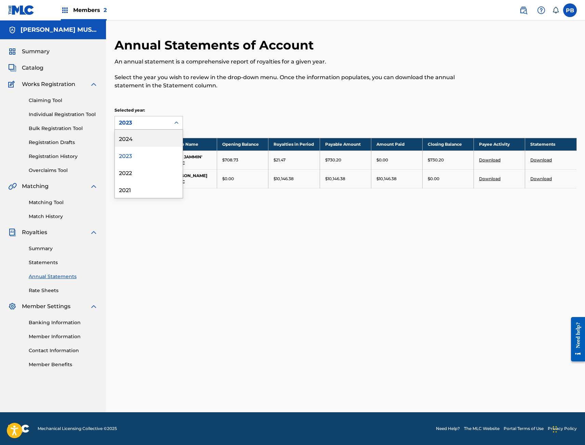
click at [164, 123] on div "2023" at bounding box center [142, 123] width 47 height 8
click at [132, 174] on div "2022" at bounding box center [149, 172] width 68 height 17
click at [534, 159] on link "Download" at bounding box center [541, 159] width 22 height 5
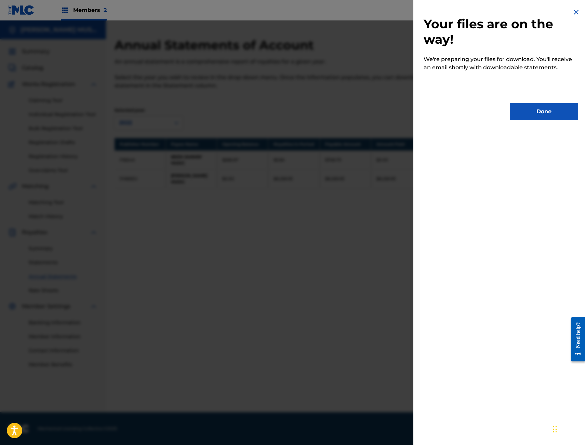
click at [534, 103] on div "Your files are on the way! We're preparing your files for download. You'll rece…" at bounding box center [500, 64] width 175 height 128
click at [521, 110] on button "Done" at bounding box center [543, 111] width 68 height 17
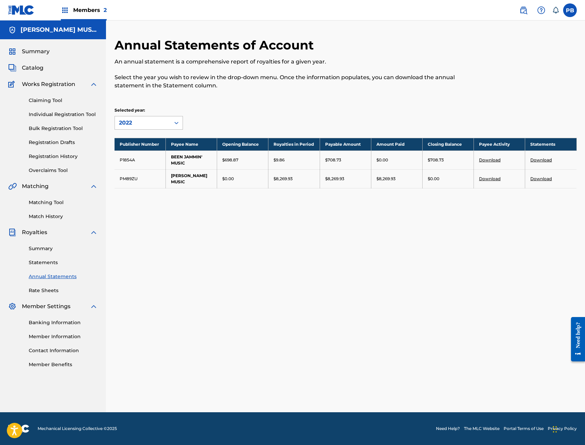
click at [132, 122] on div "2022" at bounding box center [142, 123] width 47 height 8
click at [127, 184] on div "2021" at bounding box center [149, 189] width 68 height 17
click at [538, 160] on link "Download" at bounding box center [541, 159] width 22 height 5
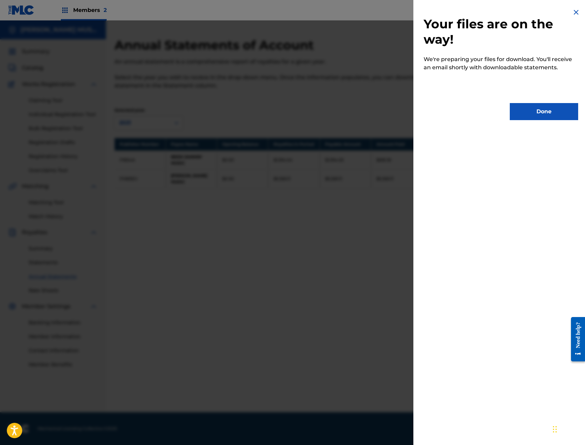
click at [527, 115] on button "Done" at bounding box center [543, 111] width 68 height 17
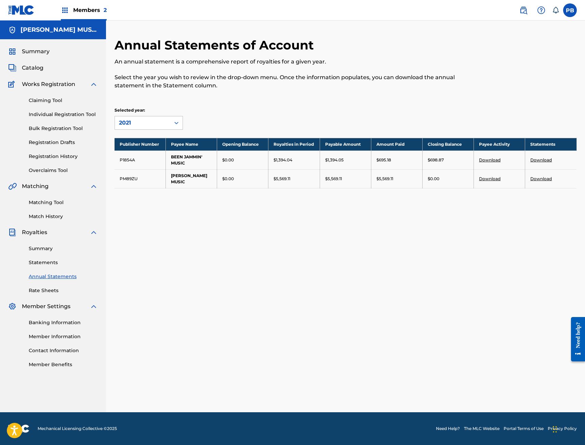
click at [244, 238] on div "Annual Statements of Account An annual statement is a comprehensive report of r…" at bounding box center [345, 225] width 478 height 375
click at [362, 244] on div "Annual Statements of Account An annual statement is a comprehensive report of r…" at bounding box center [345, 225] width 478 height 375
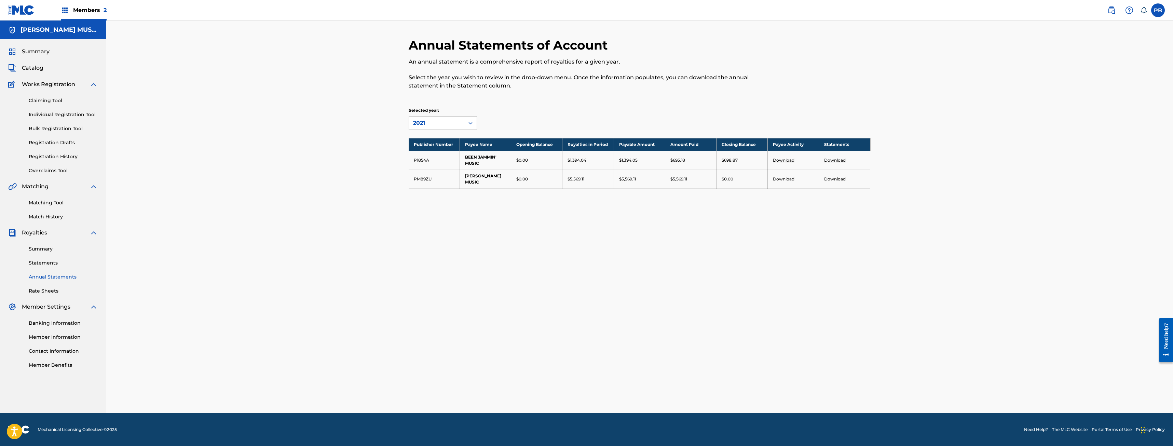
click at [30, 10] on img at bounding box center [21, 10] width 26 height 10
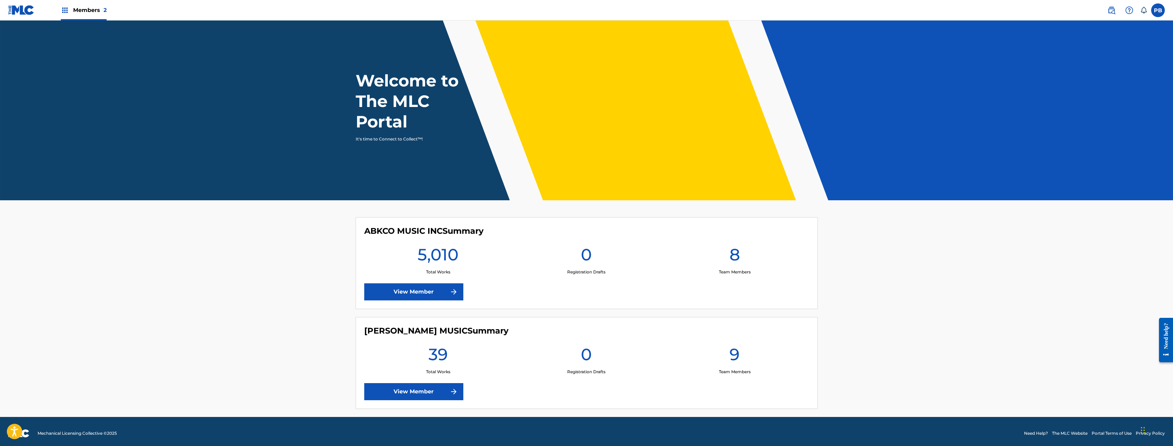
click at [434, 291] on link "View Member" at bounding box center [413, 291] width 99 height 17
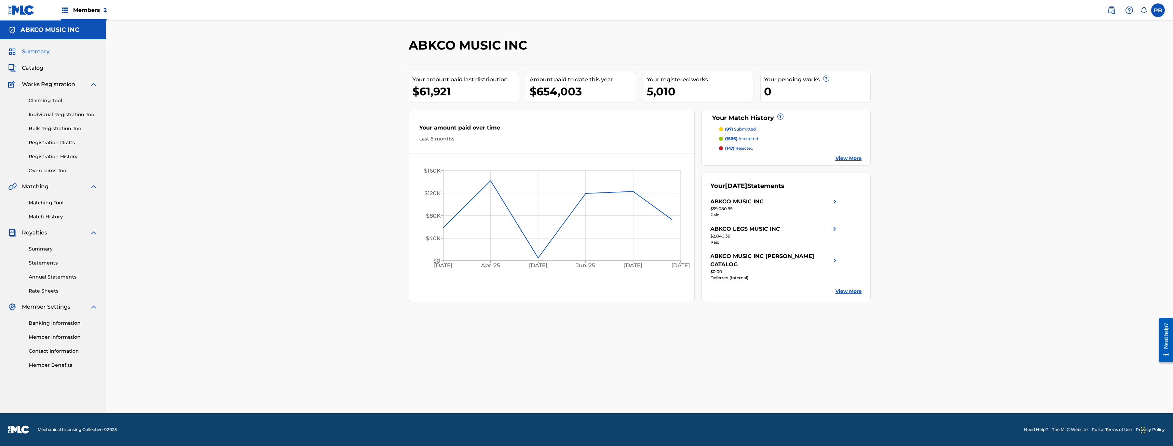
click at [41, 259] on div "Summary Statements Annual Statements Rate Sheets" at bounding box center [53, 266] width 90 height 58
click at [38, 263] on link "Statements" at bounding box center [63, 262] width 69 height 7
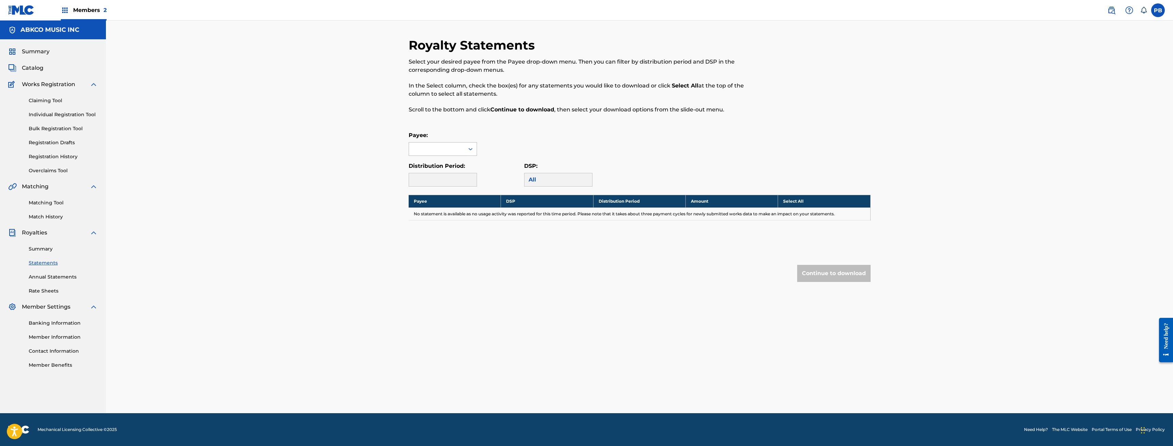
click at [442, 144] on div at bounding box center [436, 148] width 55 height 13
drag, startPoint x: 441, startPoint y: 231, endPoint x: 439, endPoint y: 239, distance: 8.3
click at [439, 239] on div "ABKCO LEGS MUSIC INC ABKCO MUSIC INC ABKCO MUSIC INC [PERSON_NAME] CATALOG BEEN…" at bounding box center [443, 206] width 68 height 101
click at [439, 239] on div "BEEN JAMMIN' MUSIC" at bounding box center [443, 244] width 68 height 25
click at [441, 183] on div "[DATE]" at bounding box center [436, 180] width 47 height 8
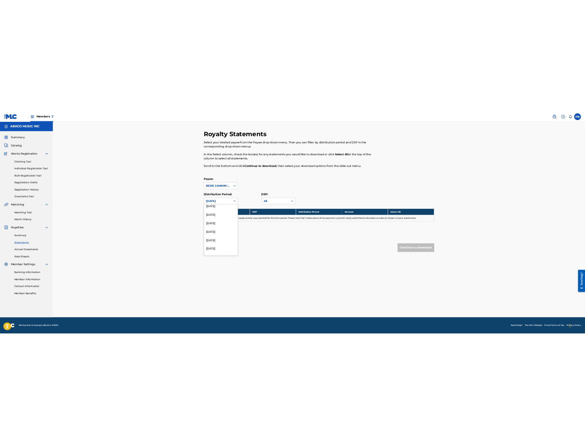
scroll to position [803, 0]
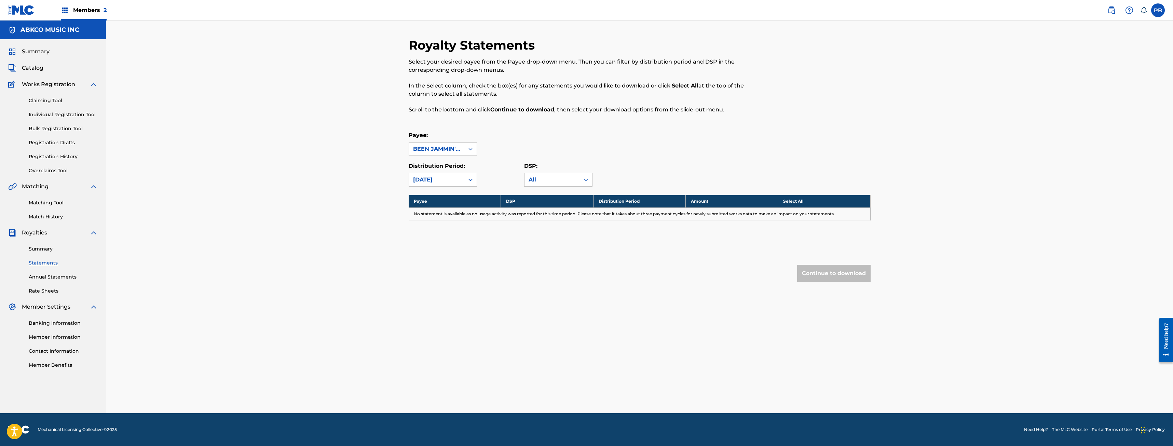
click at [261, 225] on div "Royalty Statements Select your desired payee from the Payee drop-down menu. The…" at bounding box center [639, 216] width 1067 height 393
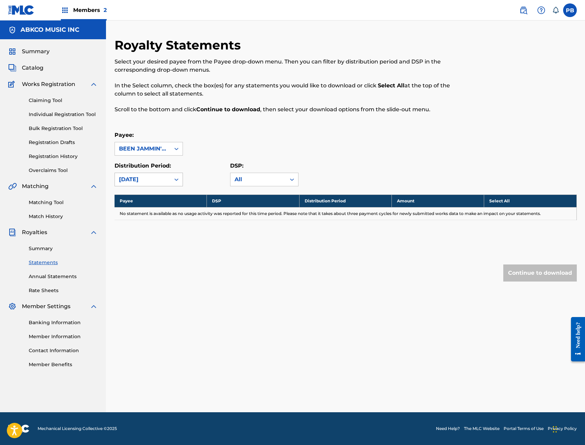
click at [146, 178] on div "[DATE]" at bounding box center [142, 180] width 47 height 8
click at [199, 160] on div "Payee: BEEN JAMMIN' MUSIC Distribution Period: [DATE] DSP: All" at bounding box center [345, 158] width 462 height 55
click at [172, 151] on div at bounding box center [176, 149] width 12 height 12
click at [210, 153] on div "Payee: BEEN JAMMIN' MUSIC" at bounding box center [345, 143] width 462 height 25
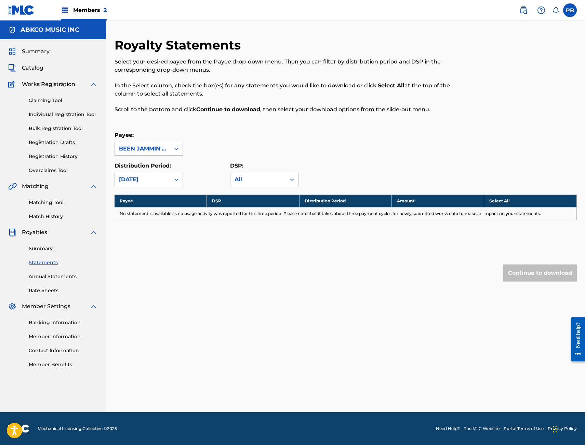
click at [177, 260] on div "Royalty Statements Select your desired payee from the Payee drop-down menu. The…" at bounding box center [345, 174] width 462 height 272
click at [34, 250] on link "Summary" at bounding box center [63, 248] width 69 height 7
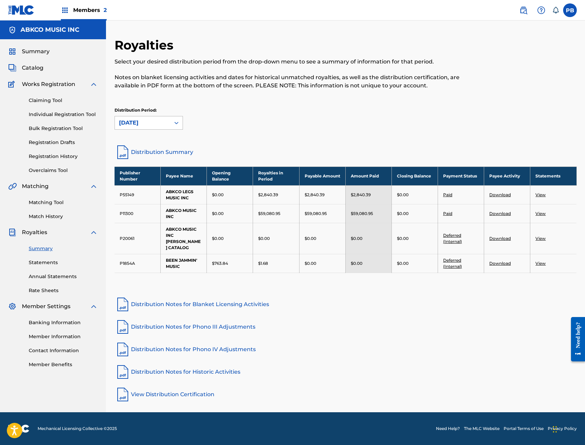
click at [155, 122] on div "[DATE]" at bounding box center [142, 123] width 47 height 8
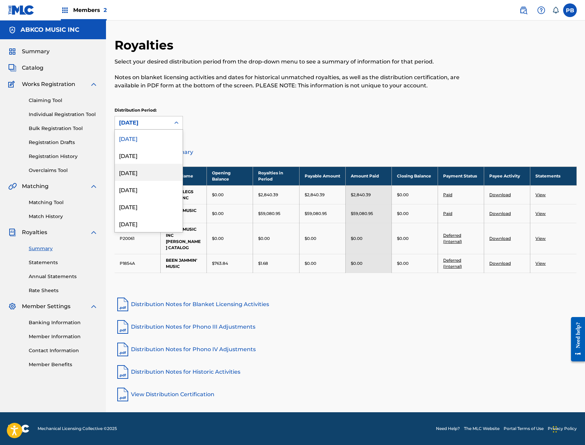
click at [250, 122] on div "Distribution Period: 53 results available. Use Up and Down to choose options, p…" at bounding box center [345, 118] width 462 height 23
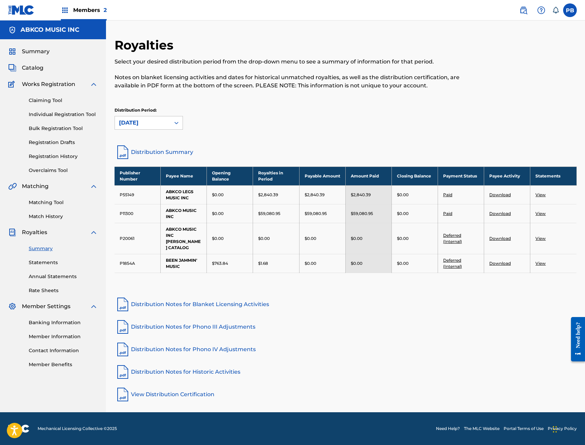
click at [49, 262] on link "Statements" at bounding box center [63, 262] width 69 height 7
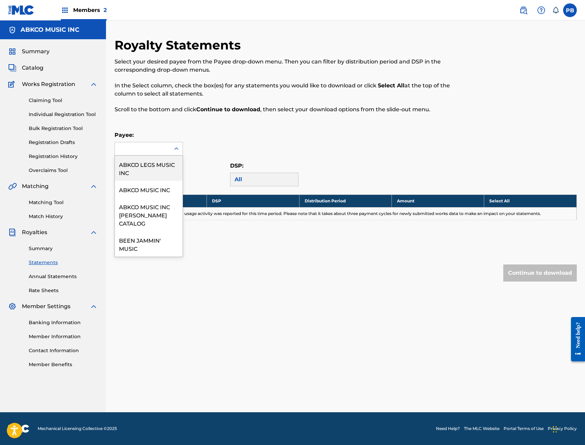
click at [151, 146] on div at bounding box center [142, 148] width 55 height 13
click at [151, 238] on div "BEEN JAMMIN' MUSIC" at bounding box center [149, 244] width 68 height 25
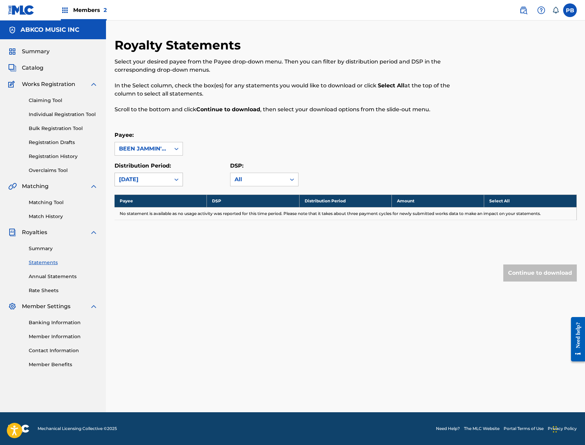
click at [179, 181] on icon at bounding box center [176, 179] width 7 height 7
click at [146, 207] on div "[DATE]" at bounding box center [149, 212] width 68 height 17
click at [161, 185] on div "[DATE]" at bounding box center [142, 179] width 55 height 13
click at [143, 225] on div "[DATE]" at bounding box center [149, 229] width 68 height 17
click at [164, 175] on div "[DATE]" at bounding box center [142, 179] width 55 height 13
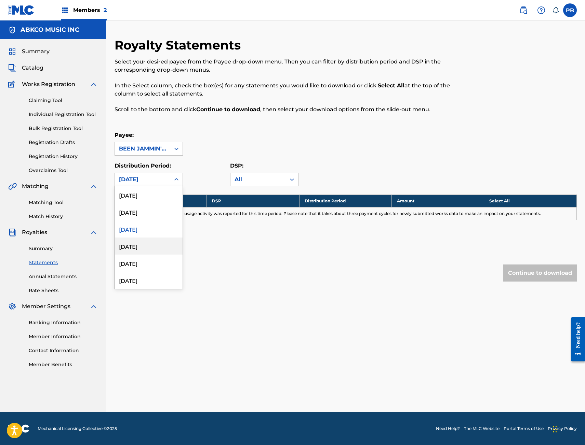
click at [134, 241] on div "[DATE]" at bounding box center [149, 246] width 68 height 17
click at [149, 178] on div "[DATE]" at bounding box center [142, 180] width 47 height 8
click at [135, 270] on div "[DATE]" at bounding box center [149, 263] width 68 height 17
click at [166, 180] on div "[DATE]" at bounding box center [142, 180] width 47 height 8
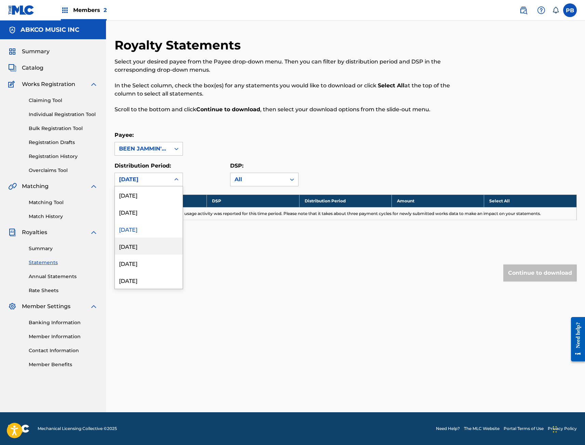
click at [145, 241] on div "[DATE]" at bounding box center [149, 246] width 68 height 17
click at [150, 183] on div "[DATE]" at bounding box center [142, 180] width 47 height 8
click at [134, 261] on div "[DATE]" at bounding box center [149, 263] width 68 height 17
click at [169, 174] on div "[DATE]" at bounding box center [142, 179] width 55 height 13
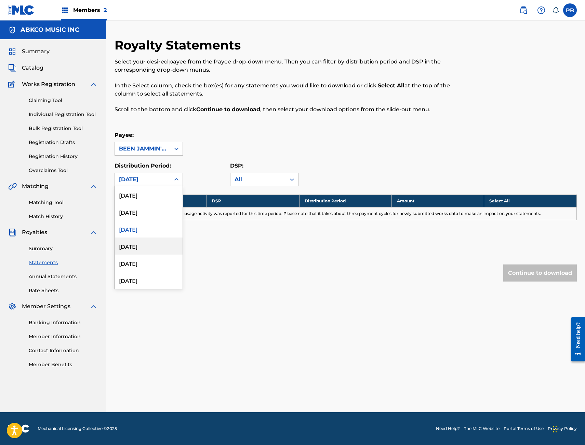
click at [148, 249] on div "[DATE]" at bounding box center [149, 246] width 68 height 17
click at [166, 181] on div "[DATE]" at bounding box center [142, 180] width 47 height 8
